Goal: Task Accomplishment & Management: Manage account settings

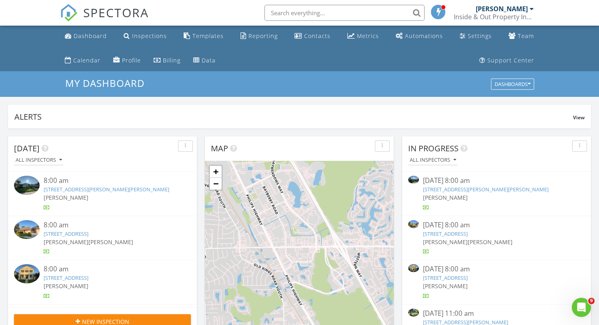
click at [328, 12] on input "text" at bounding box center [344, 13] width 160 height 16
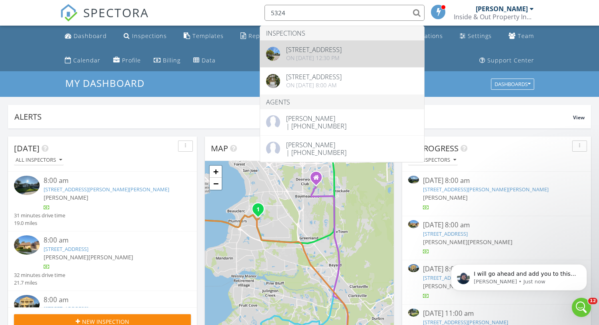
type input "5324"
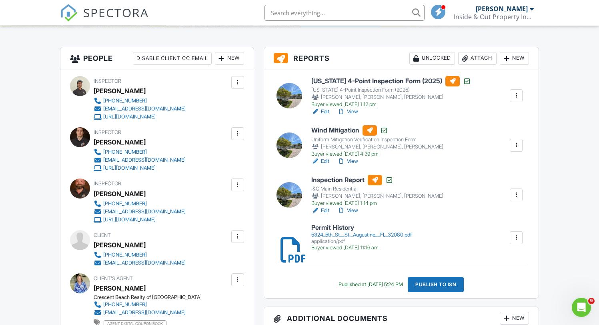
click at [324, 209] on link "Edit" at bounding box center [320, 210] width 18 height 8
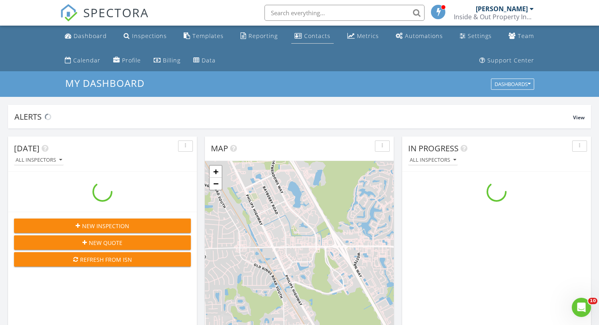
scroll to position [729, 599]
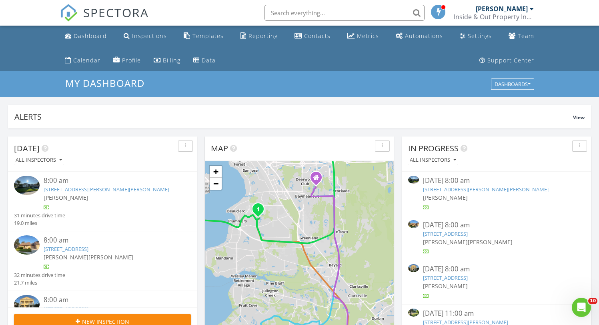
click at [341, 18] on input "text" at bounding box center [344, 13] width 160 height 16
paste input "5324"
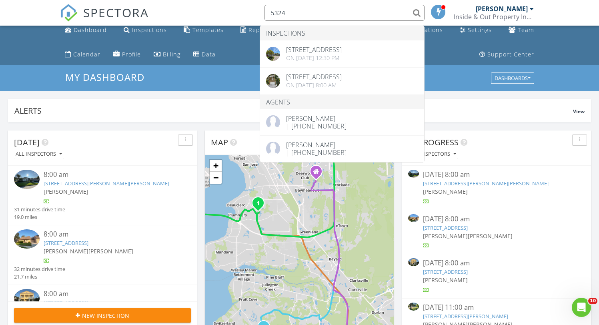
scroll to position [6, 0]
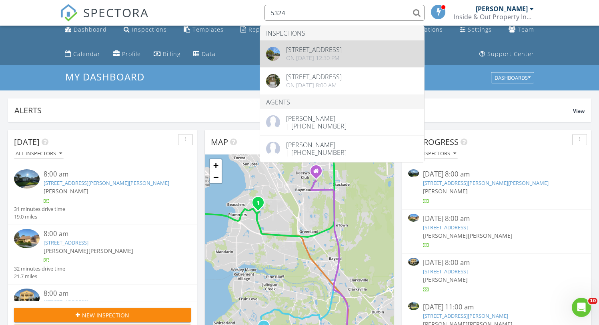
type input "5324"
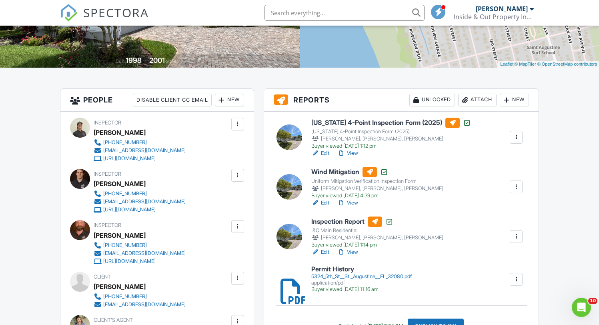
click at [233, 96] on div "New" at bounding box center [229, 100] width 29 height 13
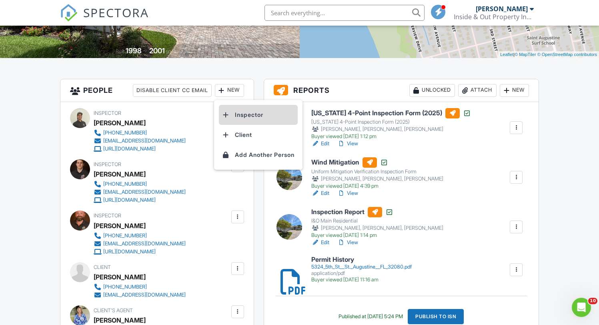
click at [232, 114] on li "Inspector" at bounding box center [258, 115] width 79 height 20
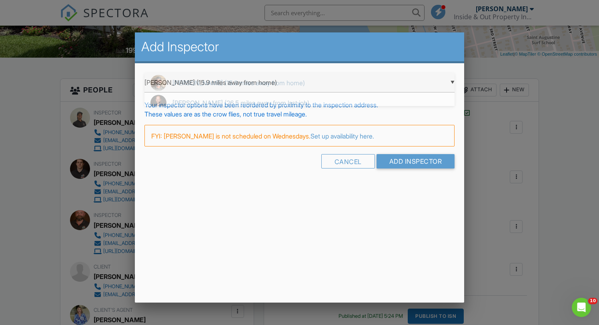
click at [278, 87] on div "▼ Mike Masters (15.9 miles away from home) Mike Masters (15.9 miles away from h…" at bounding box center [299, 83] width 310 height 20
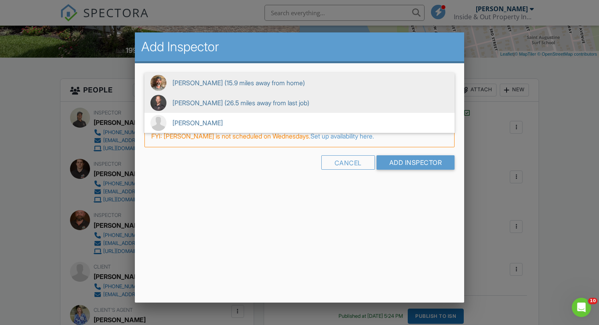
click at [212, 99] on span "Bernarr Johnson (26.5 miles away from last job)" at bounding box center [299, 103] width 310 height 20
type input "Bernarr Johnson (26.5 miles away from last job)"
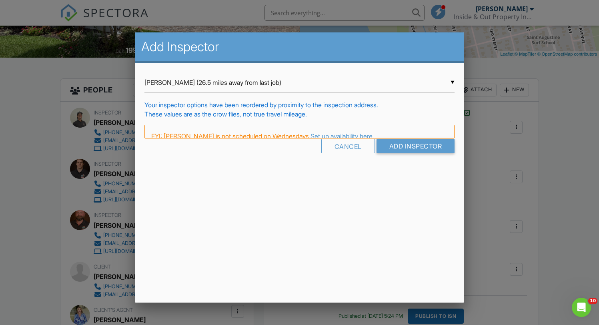
click at [238, 172] on div "Add Inspector ▼ Bernarr Johnson (26.5 miles away from last job) Mike Masters (1…" at bounding box center [299, 167] width 329 height 270
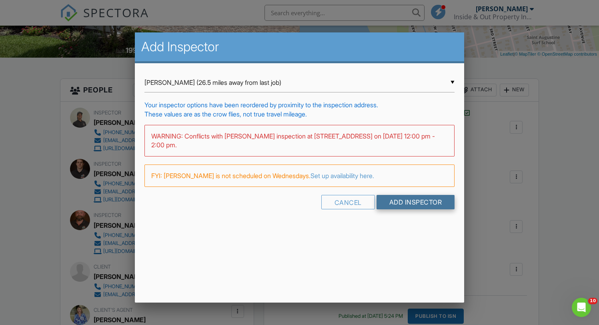
click at [394, 200] on input "Add Inspector" at bounding box center [415, 202] width 78 height 14
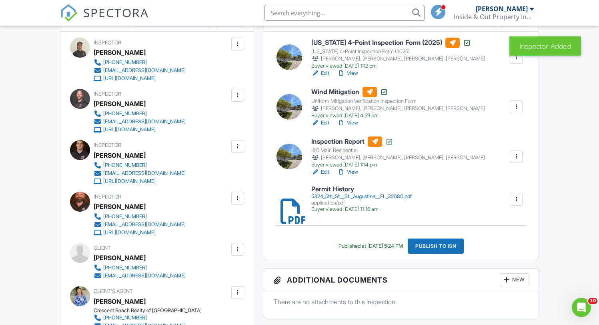
scroll to position [392, 0]
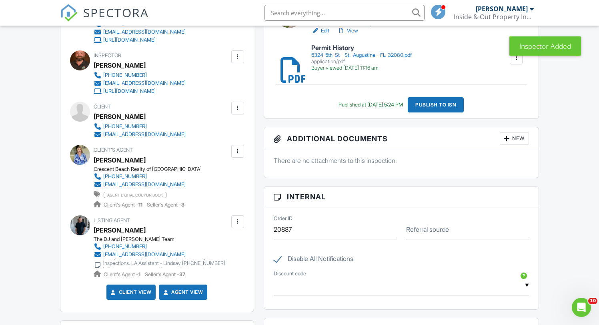
click at [511, 138] on div "New" at bounding box center [514, 138] width 29 height 13
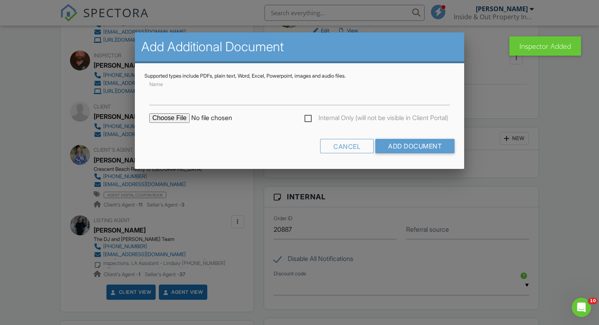
click at [166, 119] on input "file" at bounding box center [217, 118] width 136 height 10
type input "C:\fakepath\5324 5th st.png"
click at [308, 117] on label "Internal Only (will not be visible in Client Portal)" at bounding box center [376, 119] width 144 height 10
click at [308, 117] on input "Internal Only (will not be visible in Client Portal)" at bounding box center [306, 118] width 5 height 5
checkbox input "true"
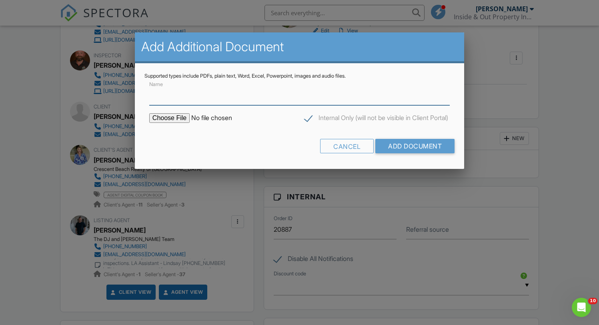
click at [259, 101] on input "Name" at bounding box center [299, 96] width 300 height 20
type input "Re inspection List"
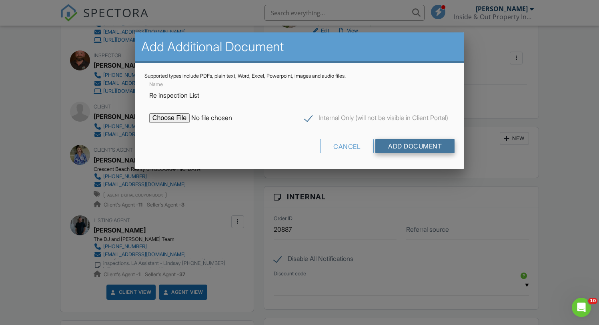
click at [404, 147] on input "Add Document" at bounding box center [414, 146] width 79 height 14
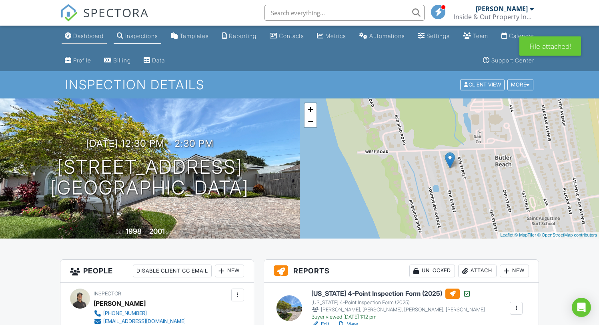
click at [93, 39] on div "Dashboard" at bounding box center [88, 35] width 30 height 7
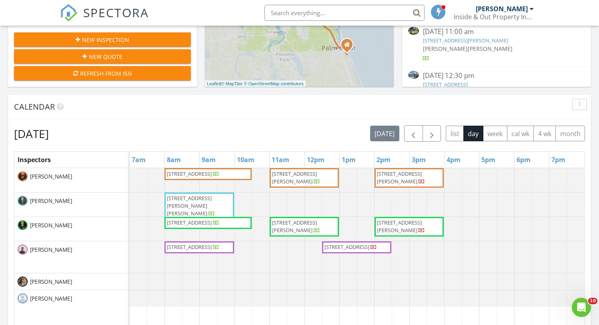
scroll to position [282, 0]
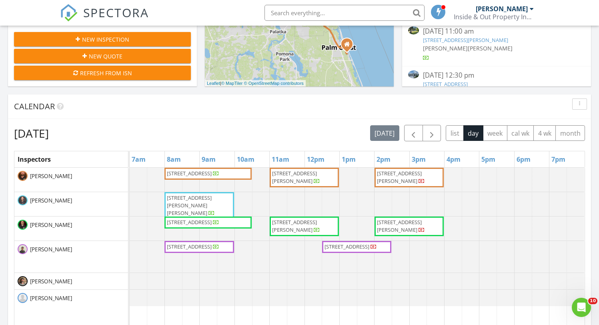
click at [280, 122] on div "[DATE] [DATE] list day week cal wk 4 wk month Inspectors 7am 8am 9am 10am 11am …" at bounding box center [299, 301] width 583 height 364
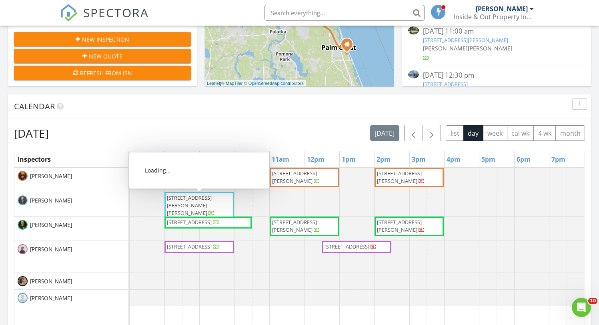
drag, startPoint x: 429, startPoint y: 134, endPoint x: 248, endPoint y: 121, distance: 181.3
click at [428, 134] on span "button" at bounding box center [432, 133] width 10 height 10
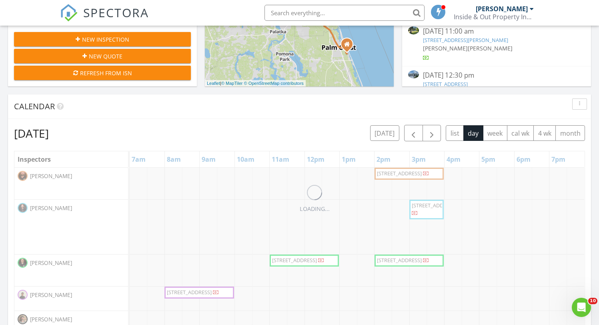
click at [222, 120] on div "LOADING... Thursday, August 28, 2025 today list day week cal wk 4 wk month Insp…" at bounding box center [299, 301] width 583 height 364
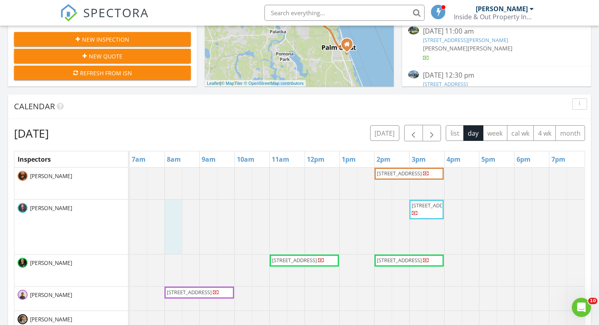
click at [130, 211] on div at bounding box center [130, 227] width 0 height 54
click at [173, 194] on link "Event" at bounding box center [172, 190] width 41 height 13
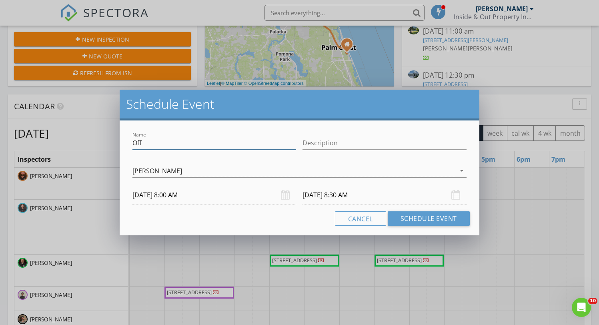
click at [236, 148] on input "Off" at bounding box center [214, 142] width 164 height 13
paste input "5324 5th St, Saint Augustine, FL 32080"
type input "5324 5th St, Saint Augustine, FL 32080"
click at [334, 142] on input "Description" at bounding box center [384, 142] width 164 height 13
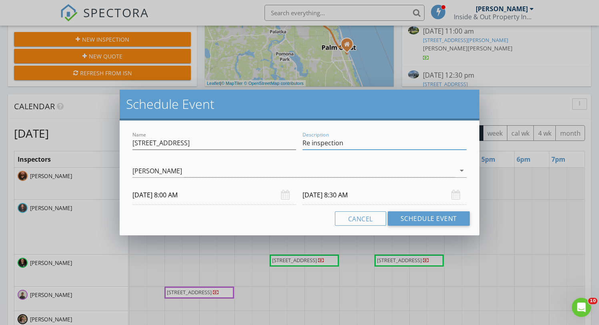
scroll to position [272, 0]
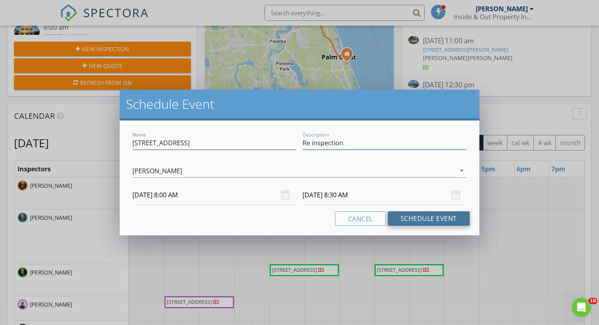
type input "Re inspection"
click at [410, 219] on button "Schedule Event" at bounding box center [429, 218] width 82 height 14
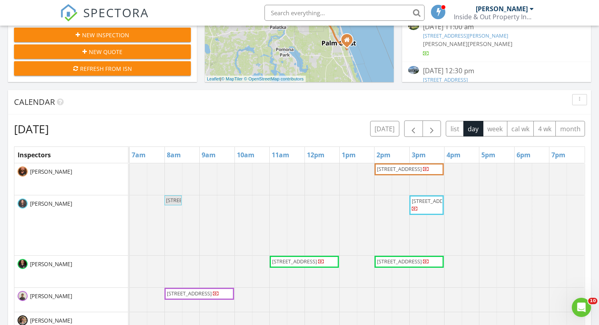
scroll to position [290, 0]
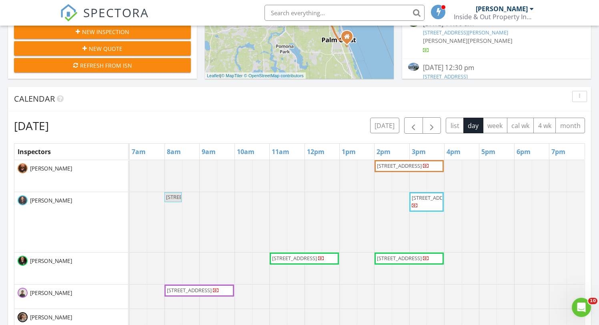
click at [130, 202] on div at bounding box center [130, 222] width 0 height 60
click at [222, 184] on link "Event" at bounding box center [224, 181] width 41 height 13
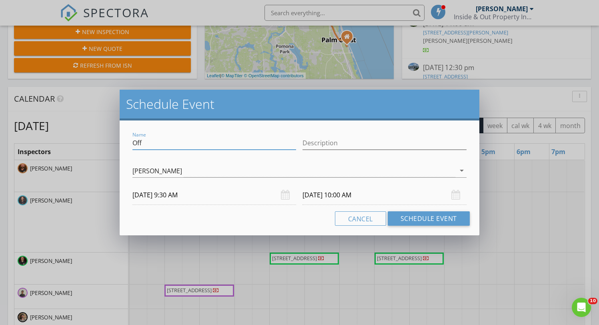
click at [234, 143] on input "Off" at bounding box center [214, 142] width 164 height 13
paste input "158 Owenlee Dr Lot 223, Nocatee Ponte Vedra, FL 32081"
type input "158 Owenlee Dr Lot 223, Nocatee Ponte Vedra, FL 32081"
click at [360, 145] on input "Description" at bounding box center [384, 142] width 164 height 13
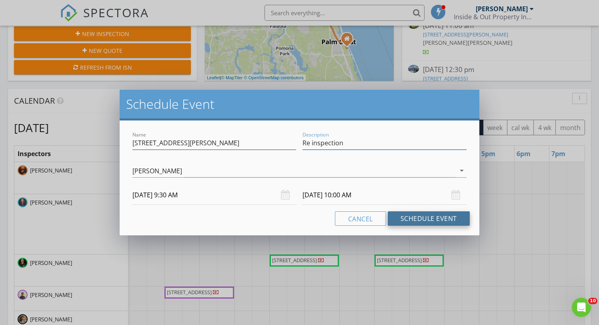
type input "Re inspection"
click at [421, 222] on button "Schedule Event" at bounding box center [429, 218] width 82 height 14
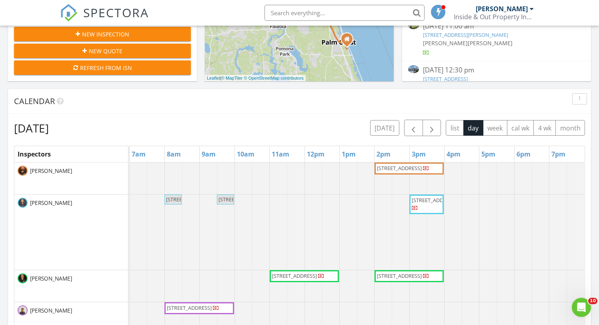
click at [288, 120] on div "Thursday, August 28, 2025 today list day week cal wk 4 wk month" at bounding box center [299, 128] width 571 height 16
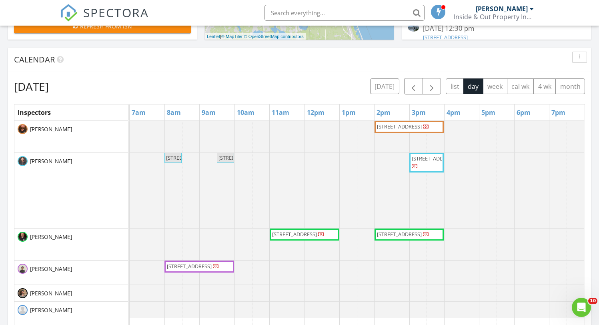
scroll to position [330, 0]
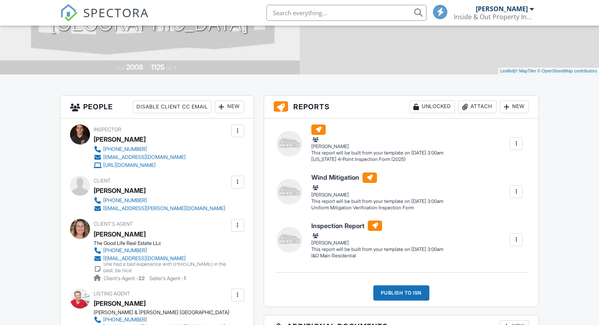
scroll to position [164, 0]
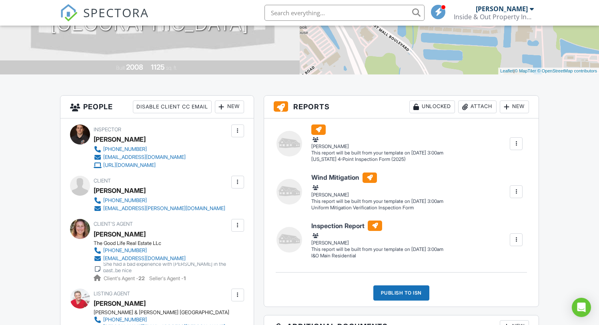
click at [231, 109] on div "New" at bounding box center [229, 106] width 29 height 13
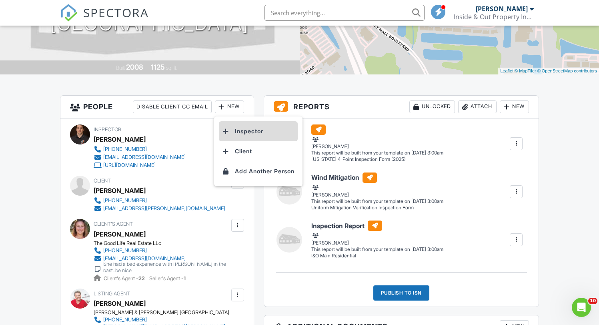
click at [249, 136] on li "Inspector" at bounding box center [258, 131] width 79 height 20
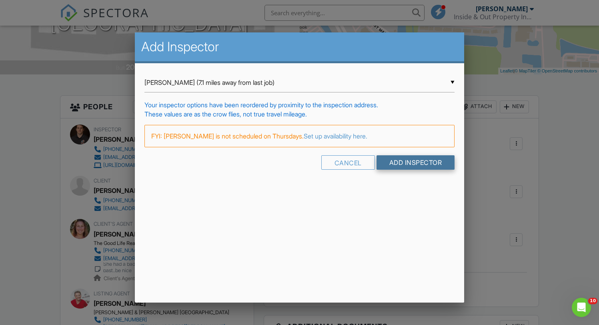
click at [416, 161] on input "Add Inspector" at bounding box center [415, 162] width 78 height 14
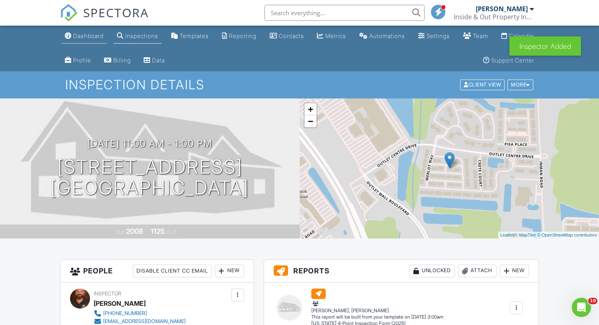
click at [88, 37] on div "Dashboard" at bounding box center [88, 35] width 30 height 7
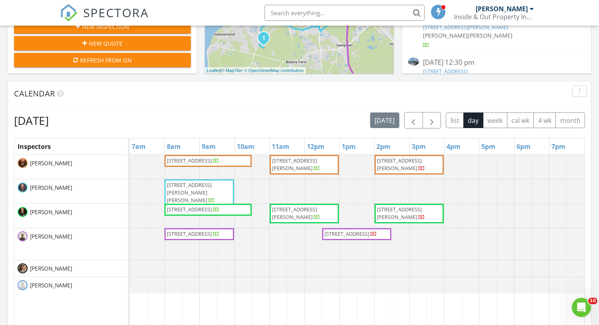
scroll to position [298, 0]
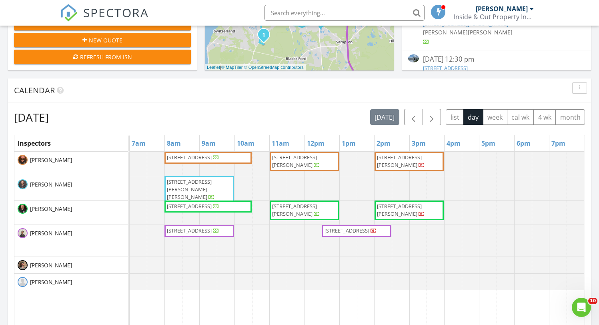
click at [291, 101] on div "Calendar" at bounding box center [299, 90] width 583 height 24
click at [431, 114] on span "button" at bounding box center [432, 117] width 10 height 10
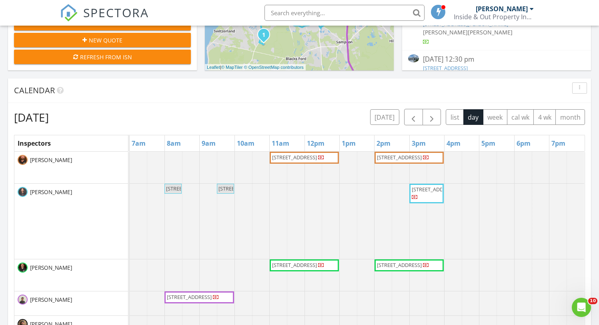
click at [271, 103] on div "Thursday, August 28, 2025 today list day week cal wk 4 wk month Inspectors 7am …" at bounding box center [299, 285] width 583 height 364
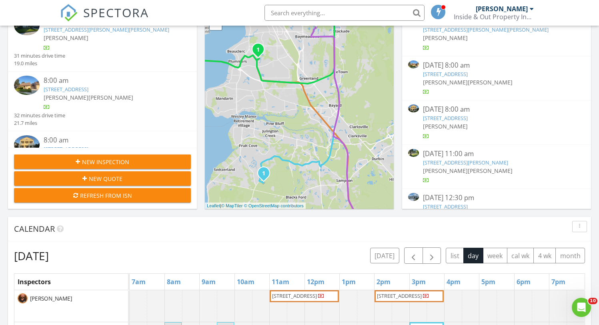
scroll to position [140, 0]
